Goal: Transaction & Acquisition: Subscribe to service/newsletter

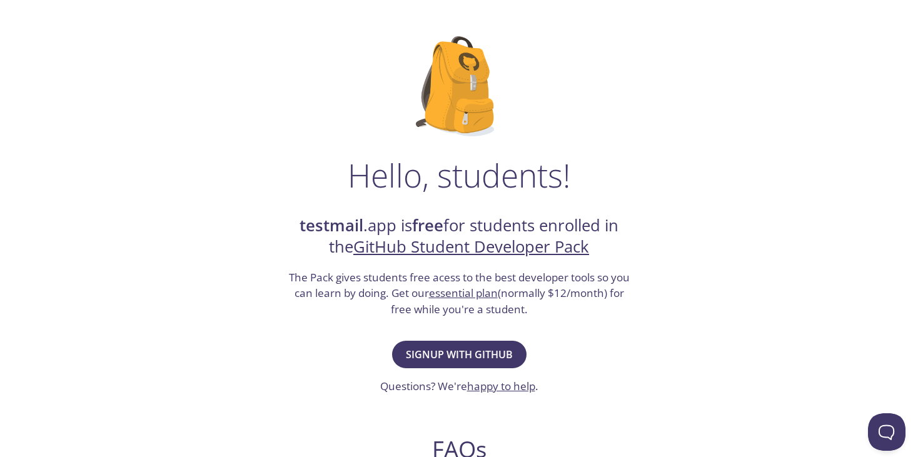
scroll to position [57, 0]
click at [462, 345] on span "Signup with GitHub" at bounding box center [459, 354] width 107 height 18
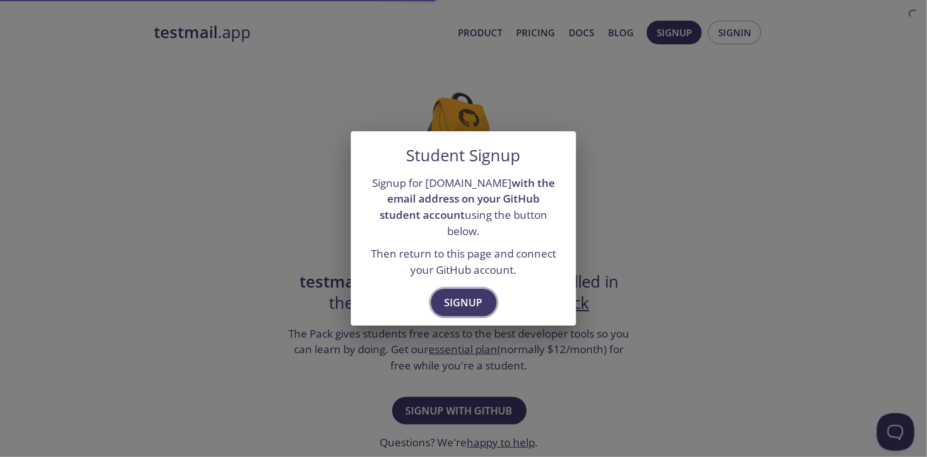
click at [462, 294] on span "Signup" at bounding box center [464, 303] width 38 height 18
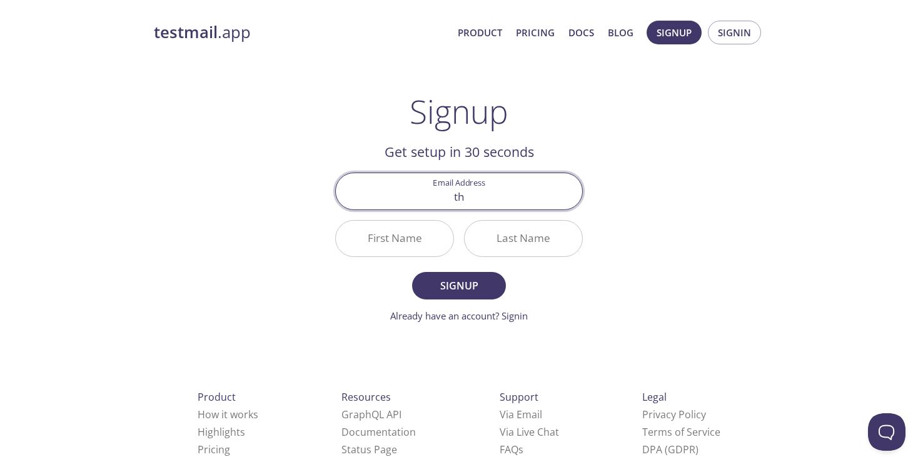
type input "[EMAIL_ADDRESS][DOMAIN_NAME]"
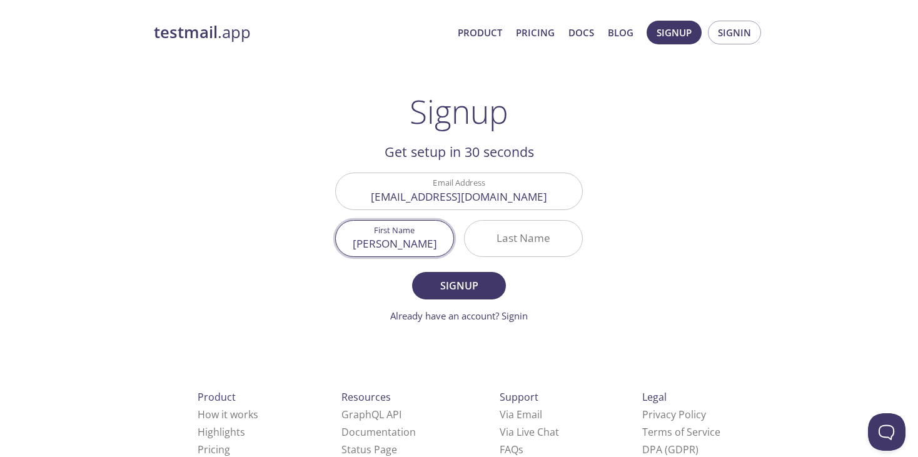
type input "[PERSON_NAME]"
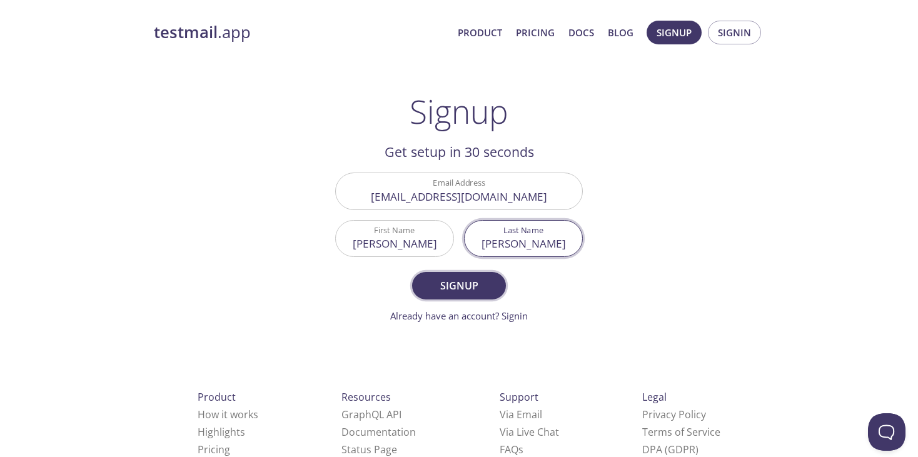
type input "[PERSON_NAME]"
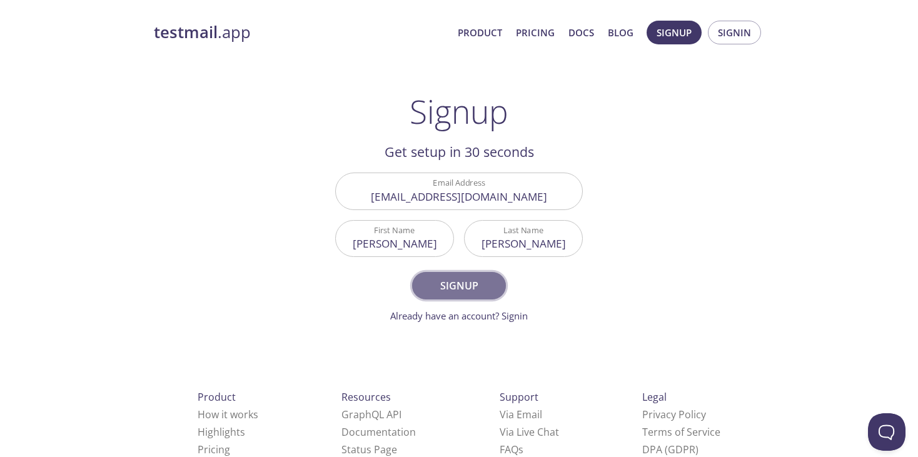
click at [452, 280] on span "Signup" at bounding box center [459, 286] width 66 height 18
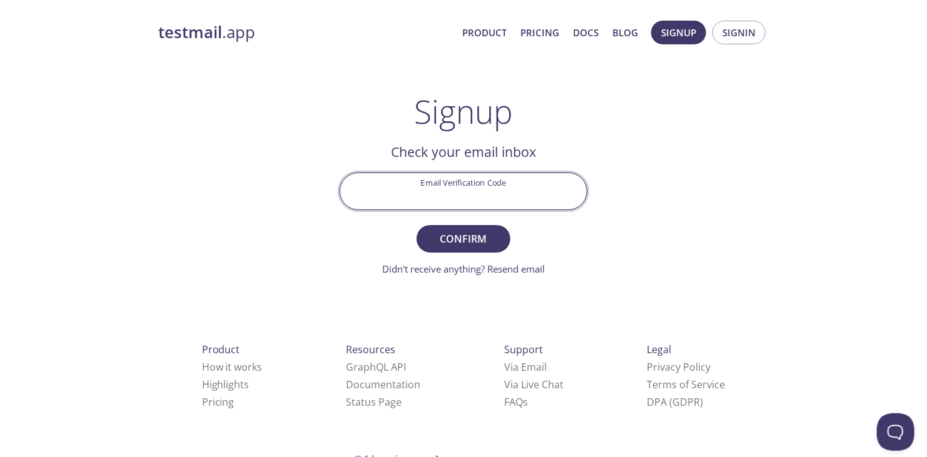
click at [438, 181] on input "Email Verification Code" at bounding box center [463, 191] width 246 height 36
paste input "DE2KU82"
type input "DE2KU82"
click at [417, 225] on button "Confirm" at bounding box center [464, 239] width 94 height 28
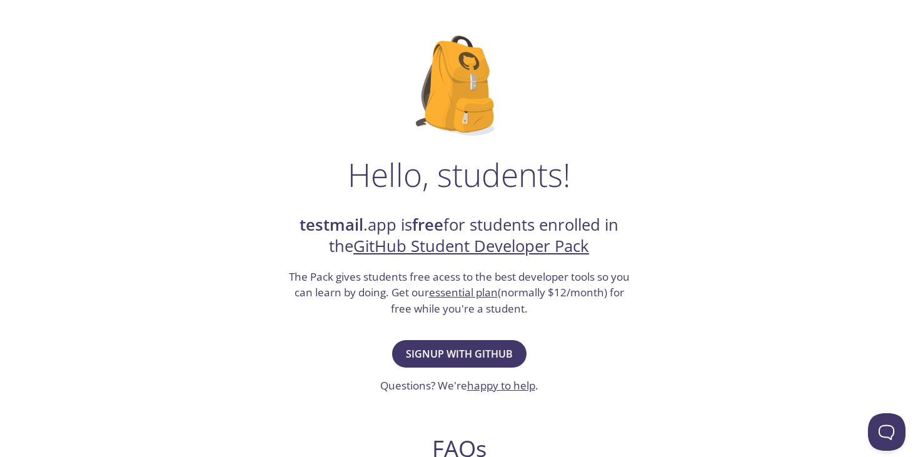
scroll to position [60, 0]
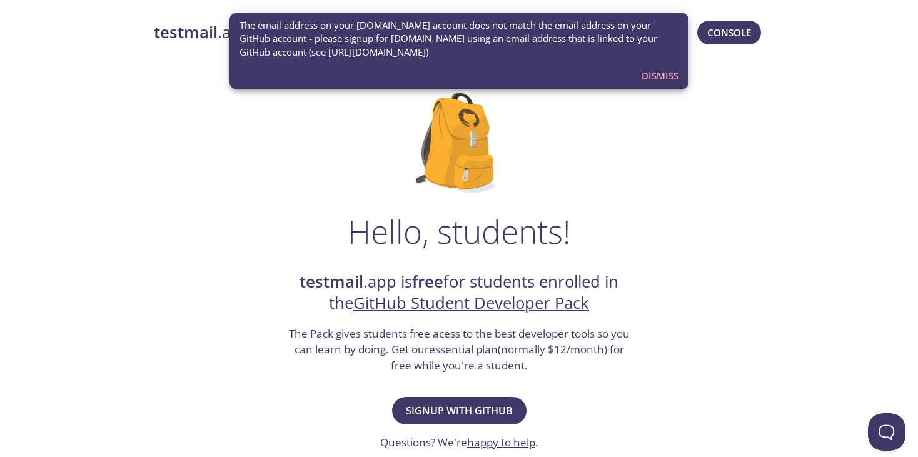
click at [662, 77] on span "Dismiss" at bounding box center [660, 76] width 37 height 16
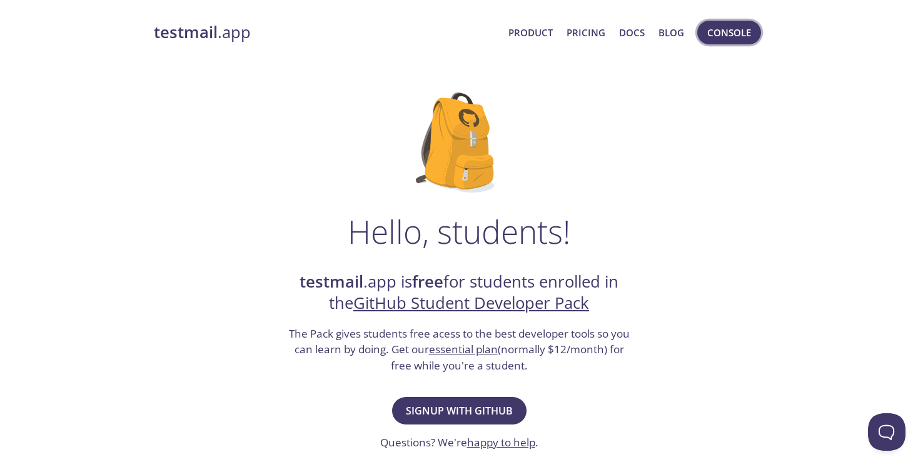
click at [725, 31] on span "Console" at bounding box center [729, 32] width 44 height 16
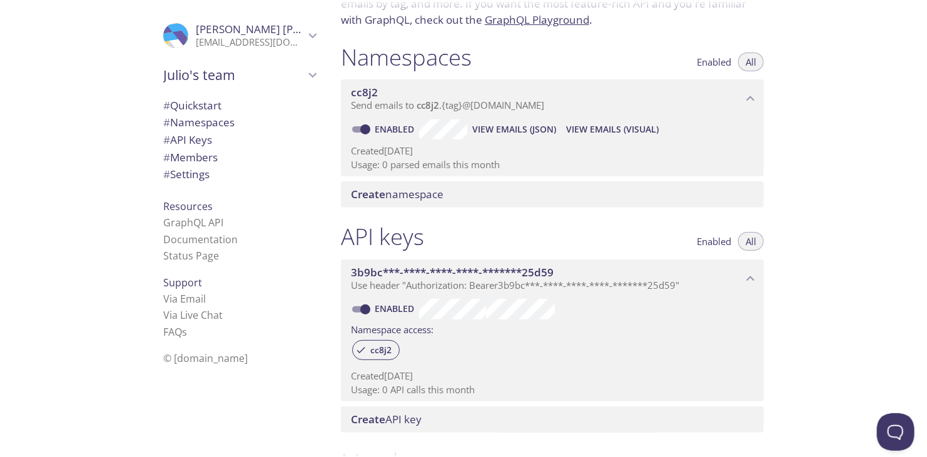
scroll to position [111, 0]
